Goal: Information Seeking & Learning: Learn about a topic

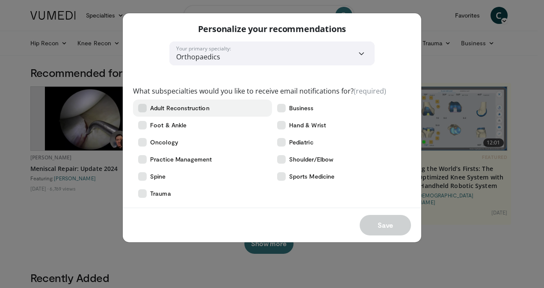
click at [180, 108] on span "Adult Reconstruction" at bounding box center [179, 108] width 59 height 9
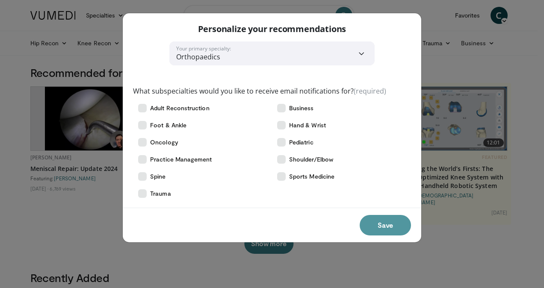
click at [376, 223] on button "Save" at bounding box center [385, 225] width 51 height 21
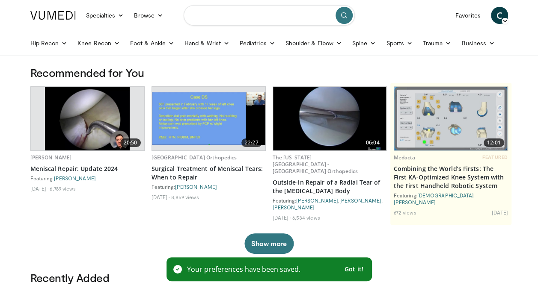
click at [290, 11] on input "Search topics, interventions" at bounding box center [268, 15] width 171 height 21
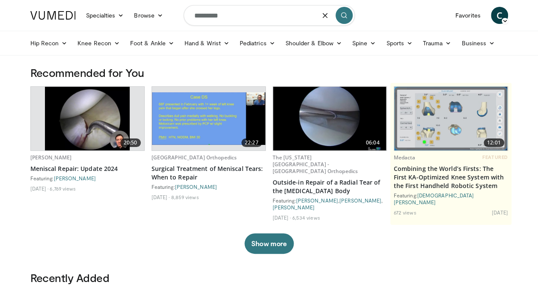
type input "*********"
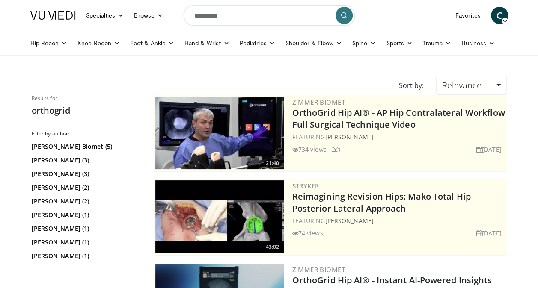
click at [219, 127] on img at bounding box center [219, 133] width 128 height 73
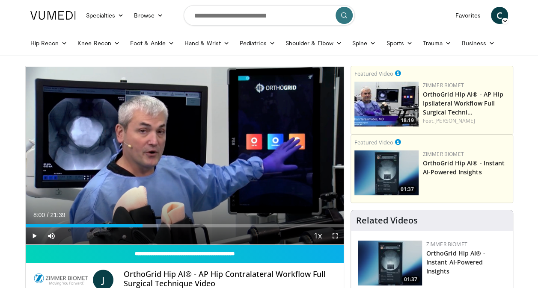
drag, startPoint x: 62, startPoint y: 225, endPoint x: 143, endPoint y: 228, distance: 80.5
click at [143, 228] on div "Current Time 8:00 / Duration 21:39 Play Skip Backward Skip Forward Mute Loaded …" at bounding box center [185, 236] width 318 height 17
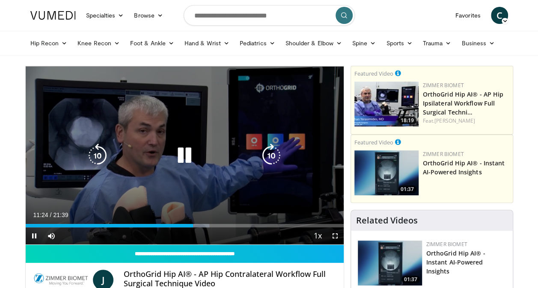
click at [187, 154] on icon "Video Player" at bounding box center [184, 156] width 24 height 24
